Goal: Information Seeking & Learning: Learn about a topic

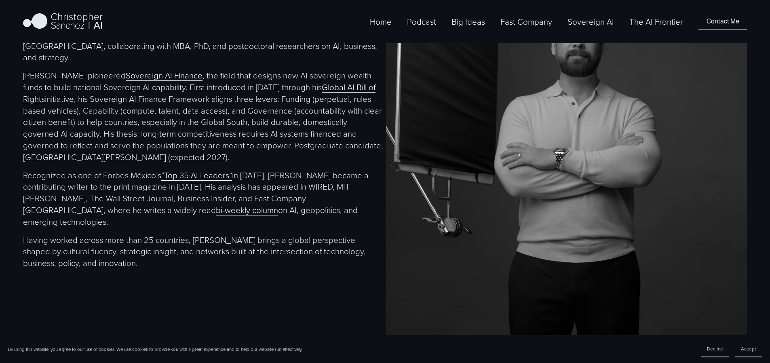
scroll to position [182, 0]
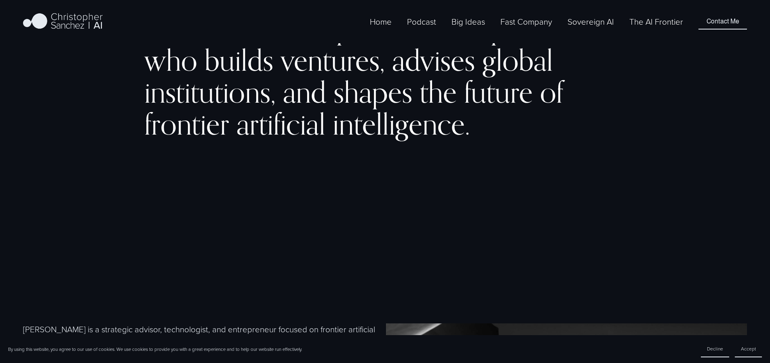
click at [657, 26] on link "The AI Frontier" at bounding box center [656, 21] width 54 height 13
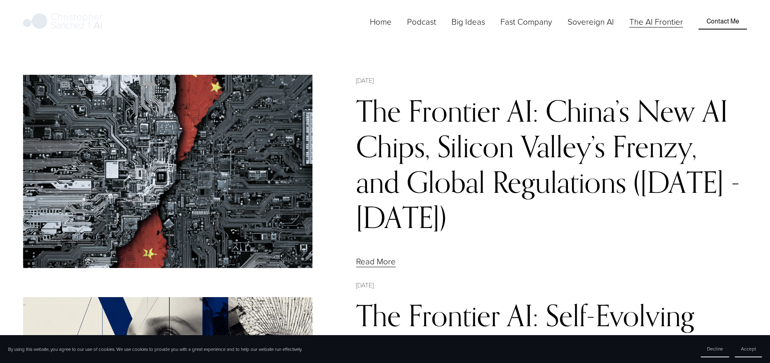
click at [0, 0] on span "Fast Company [GEOGRAPHIC_DATA] - English" at bounding box center [0, 0] width 0 height 0
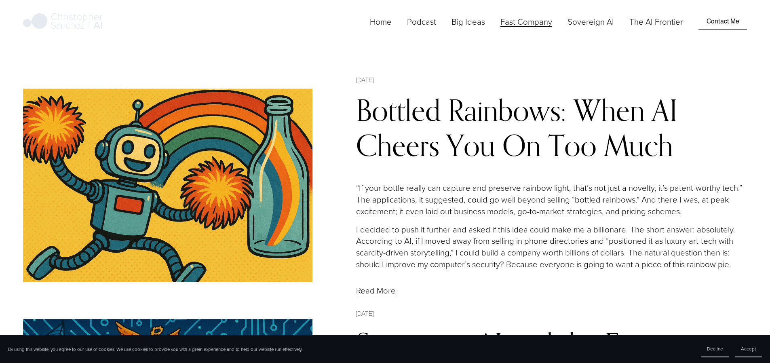
click at [446, 111] on link "Bottled Rainbows: When AI Cheers You On Too Much" at bounding box center [516, 127] width 321 height 71
